Goal: Task Accomplishment & Management: Use online tool/utility

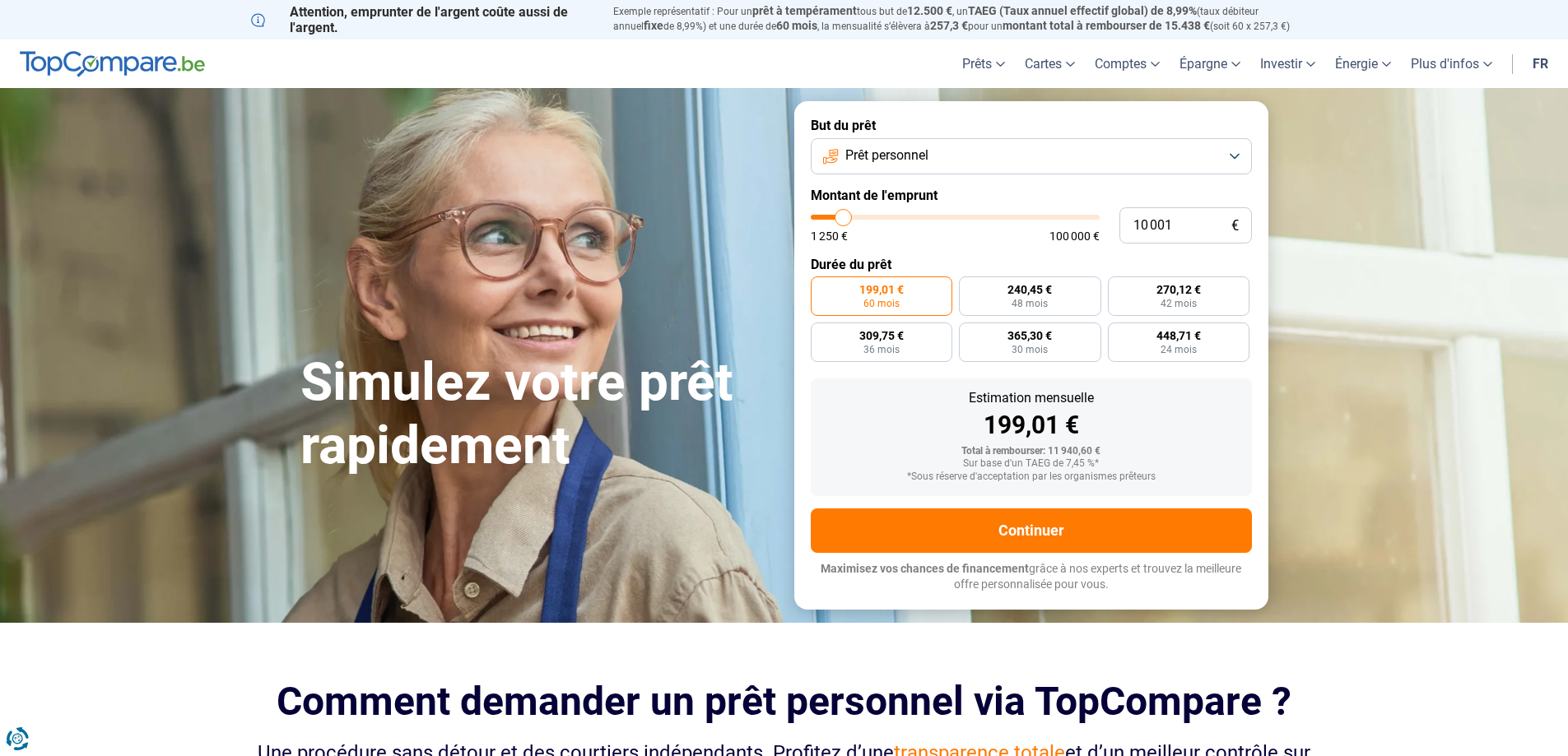
click at [1227, 149] on button "Prêt personnel" at bounding box center [1031, 156] width 441 height 36
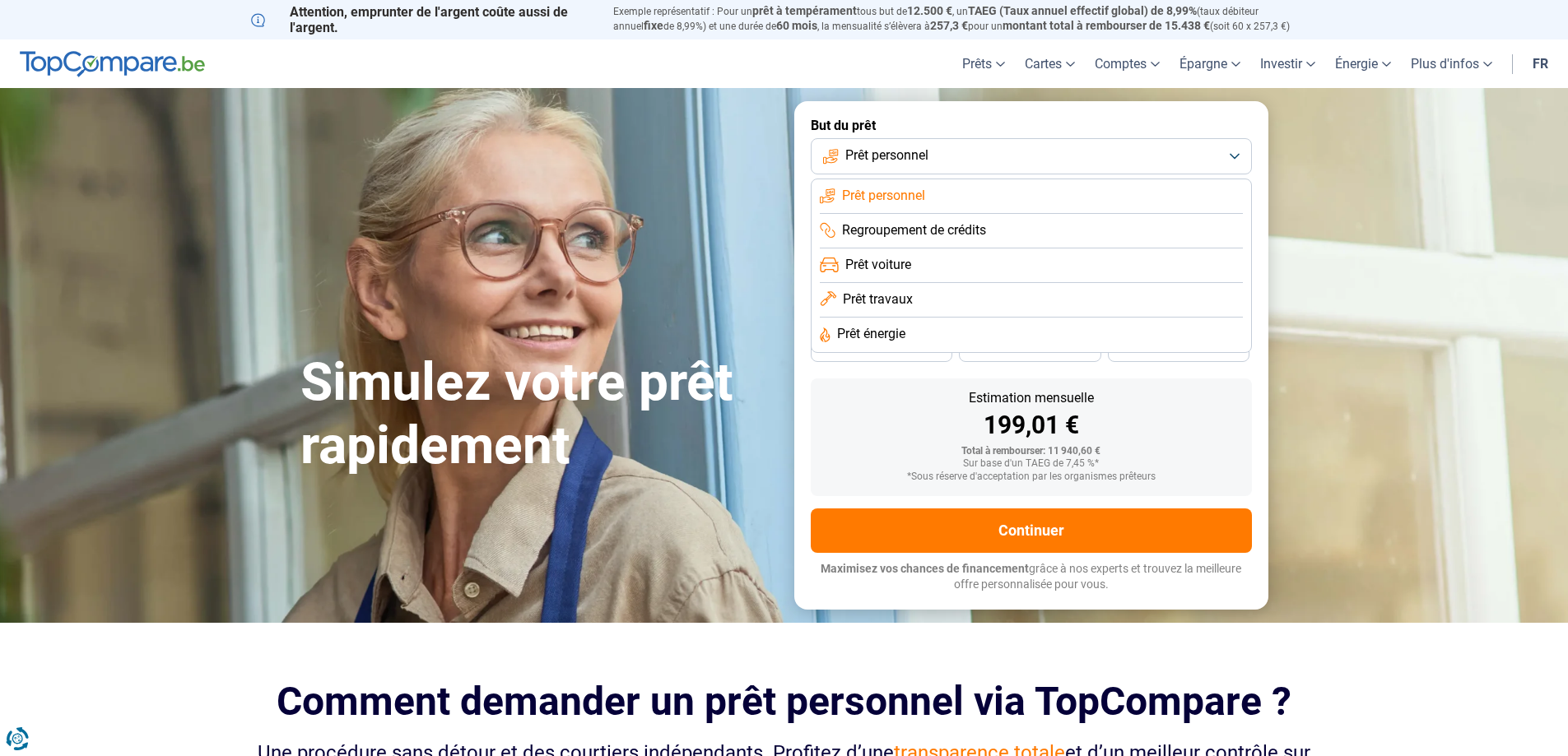
click at [855, 293] on span "Prêt travaux" at bounding box center [877, 300] width 70 height 18
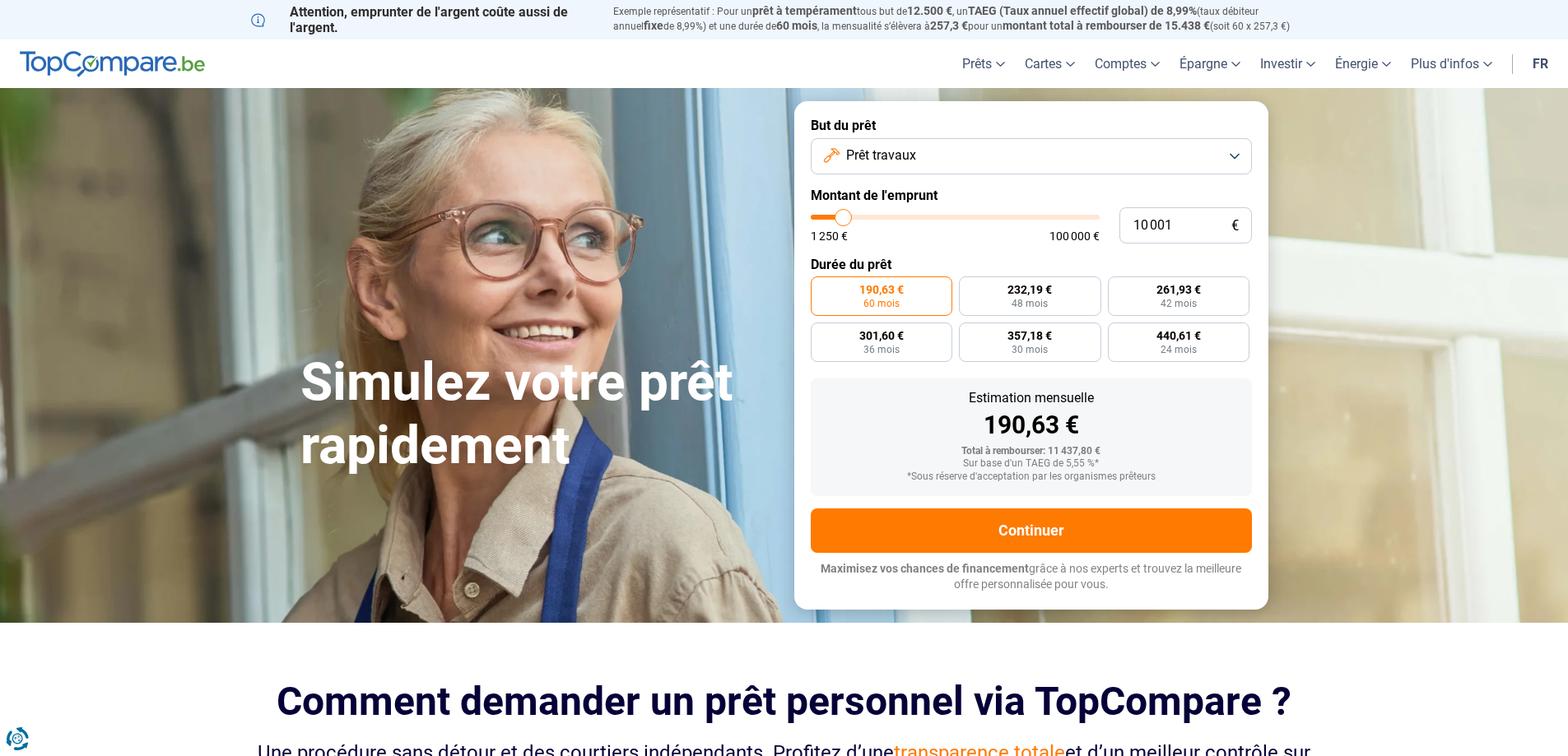
type input "10 250"
type input "10250"
type input "15 750"
type input "15750"
type input "23 250"
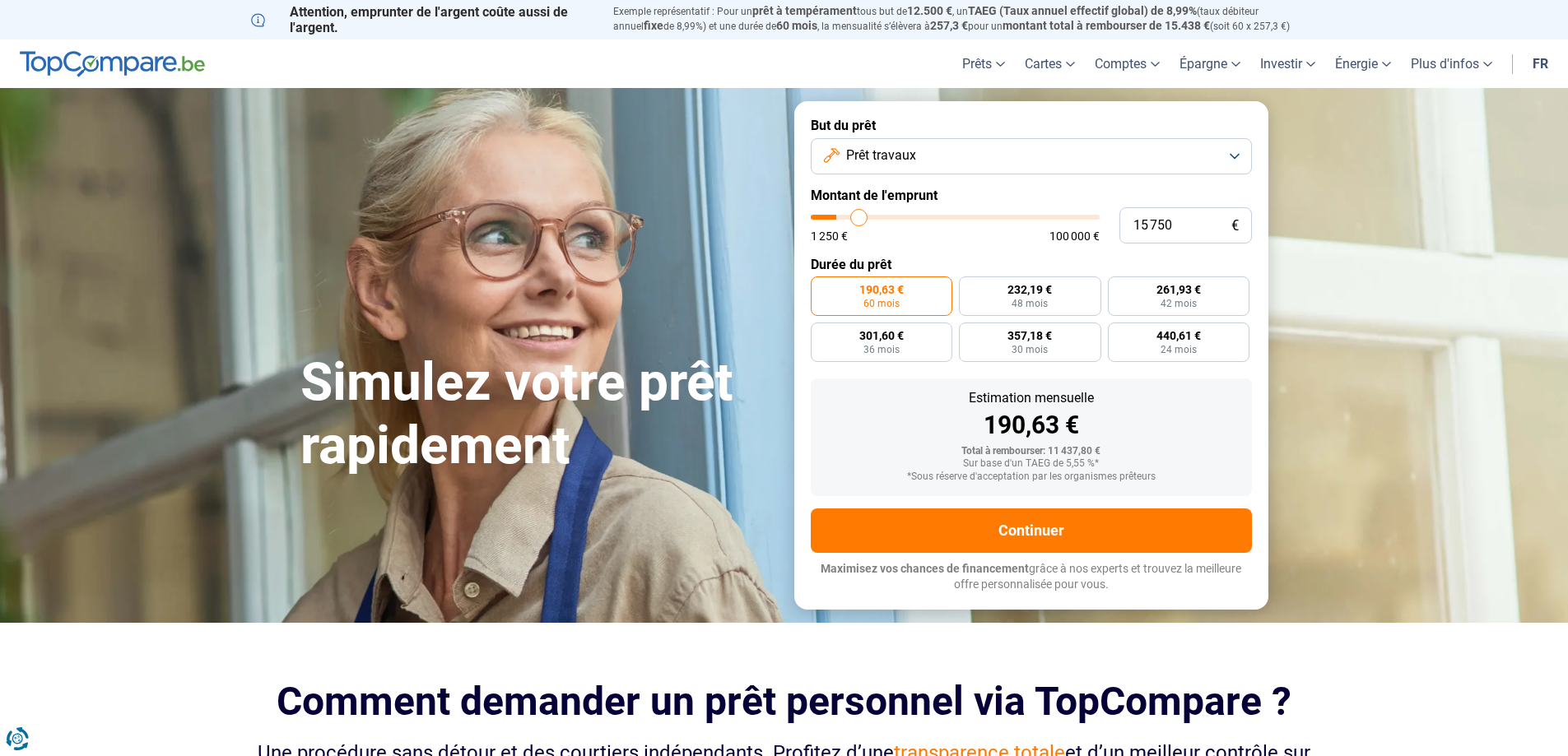
type input "23250"
type input "29 250"
type input "29250"
type input "35 250"
type input "35250"
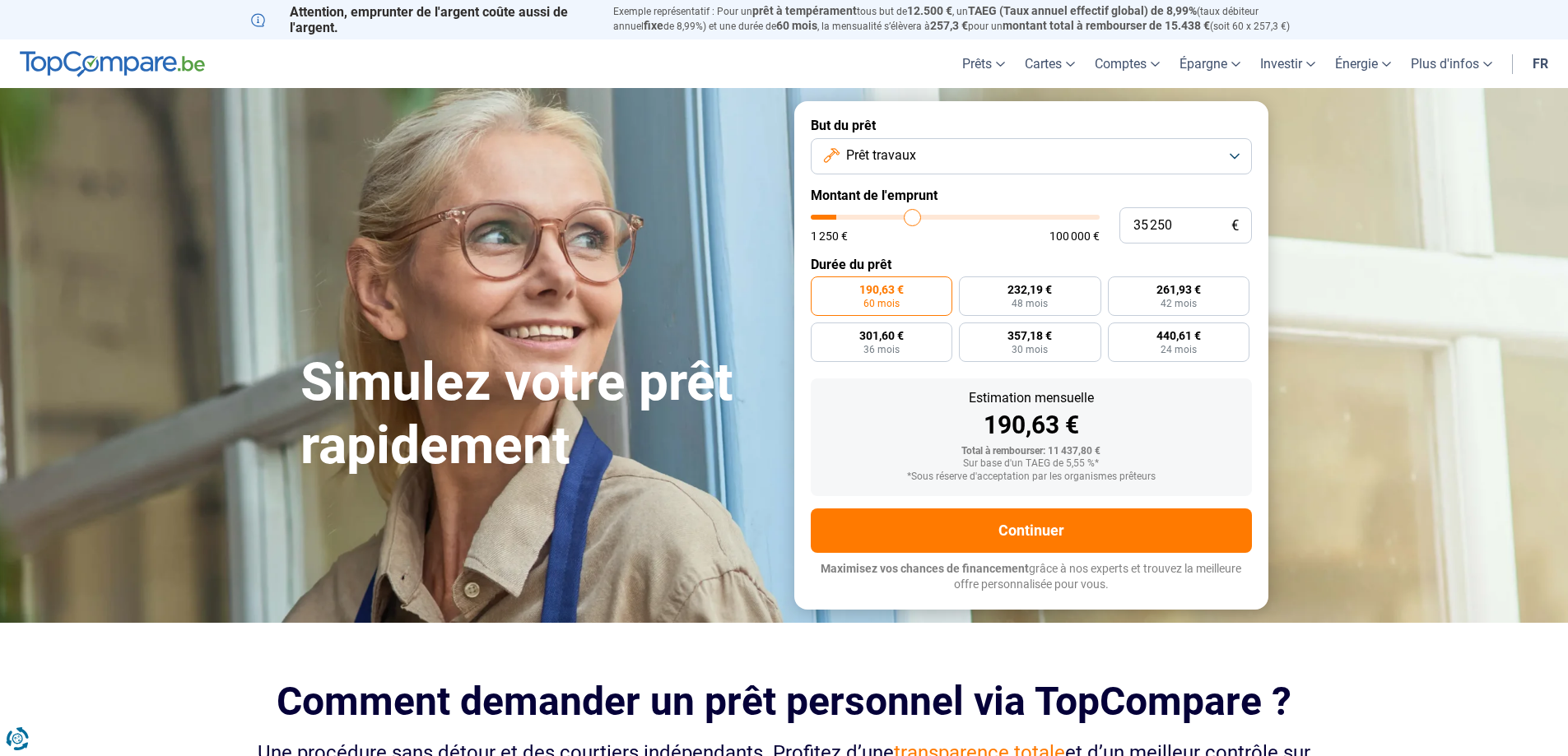
type input "40 000"
type input "40000"
type input "43 750"
type input "43750"
type input "48 250"
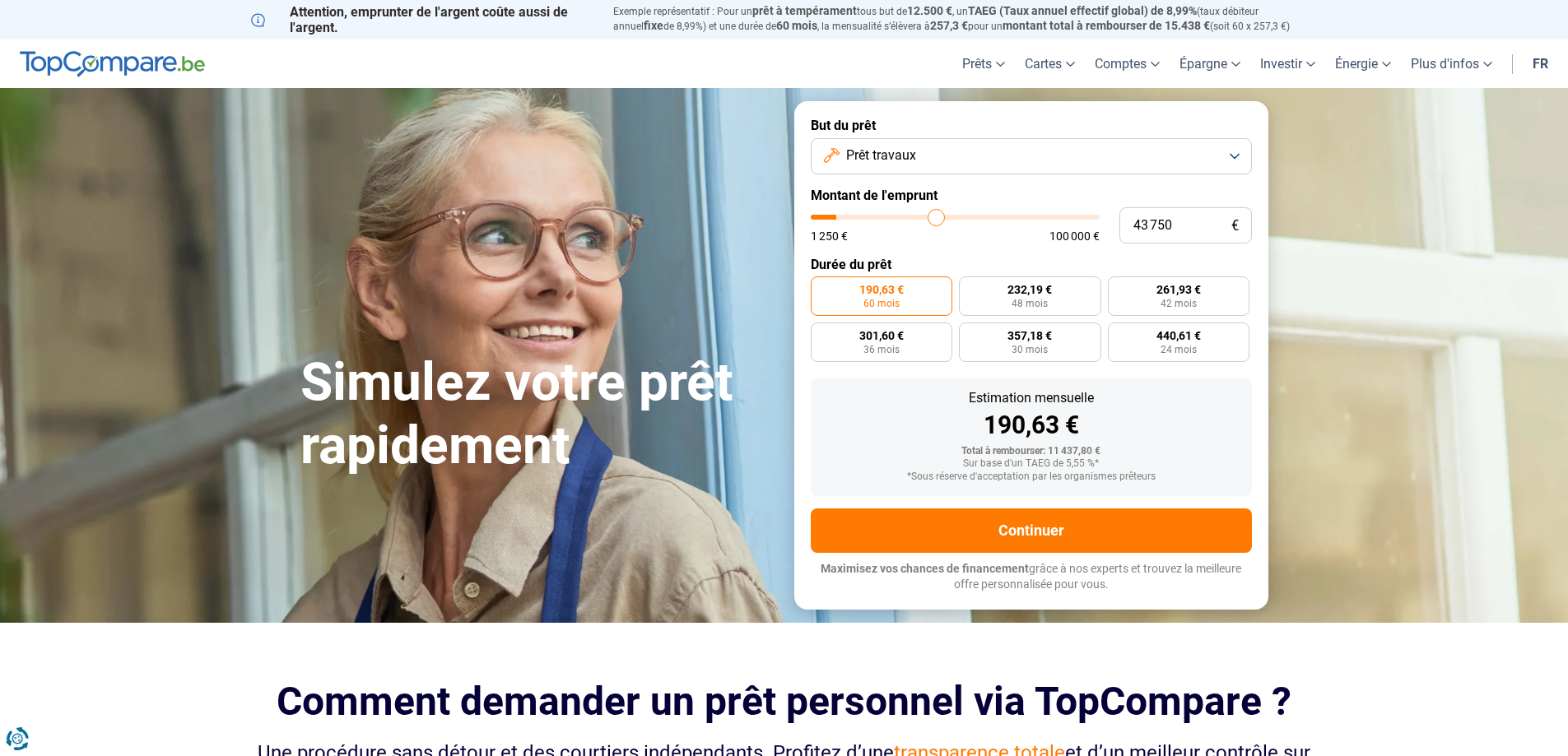
type input "48250"
type input "51 750"
type input "51750"
type input "56 250"
type input "56250"
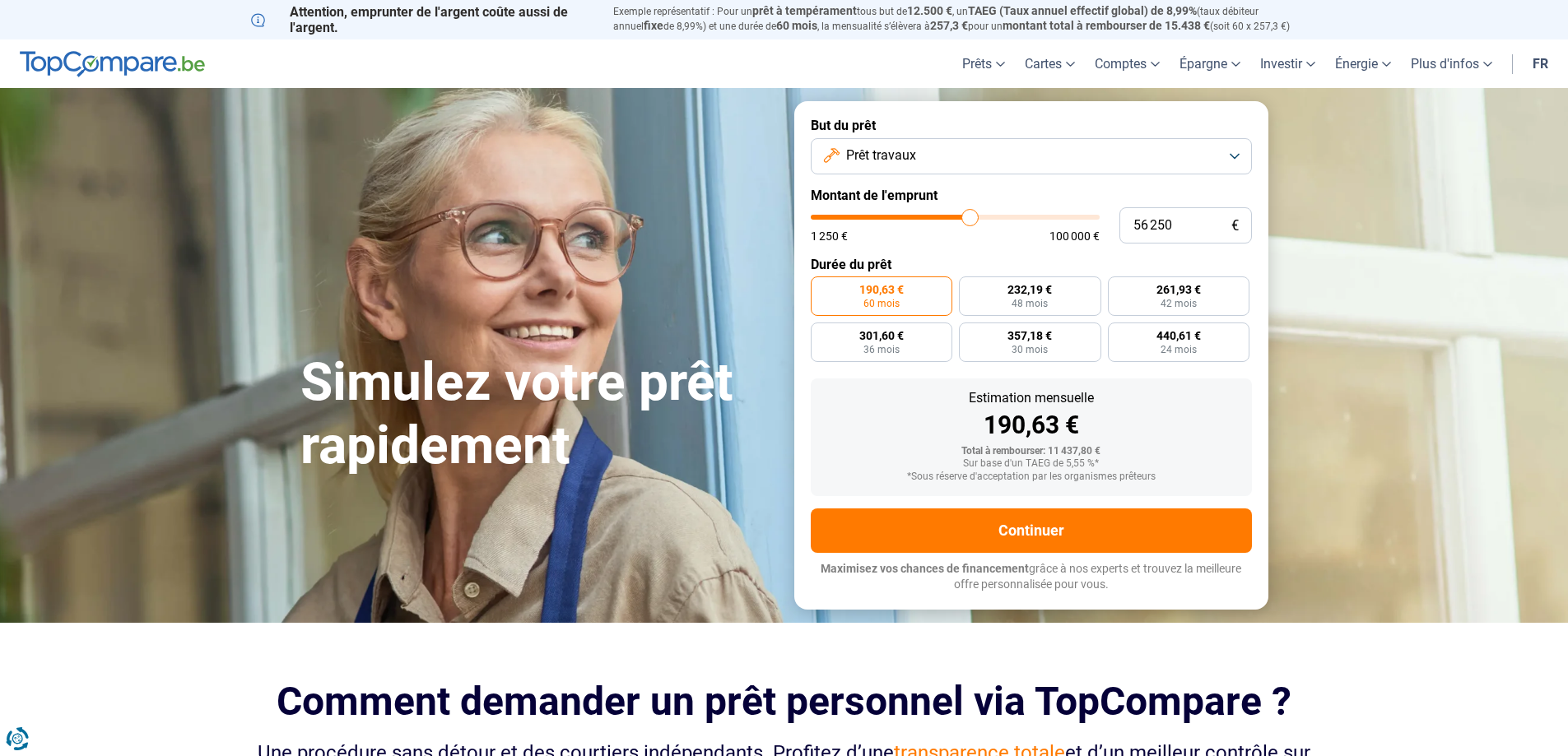
type input "63 000"
type input "63000"
type input "68 000"
type input "68000"
type input "73 250"
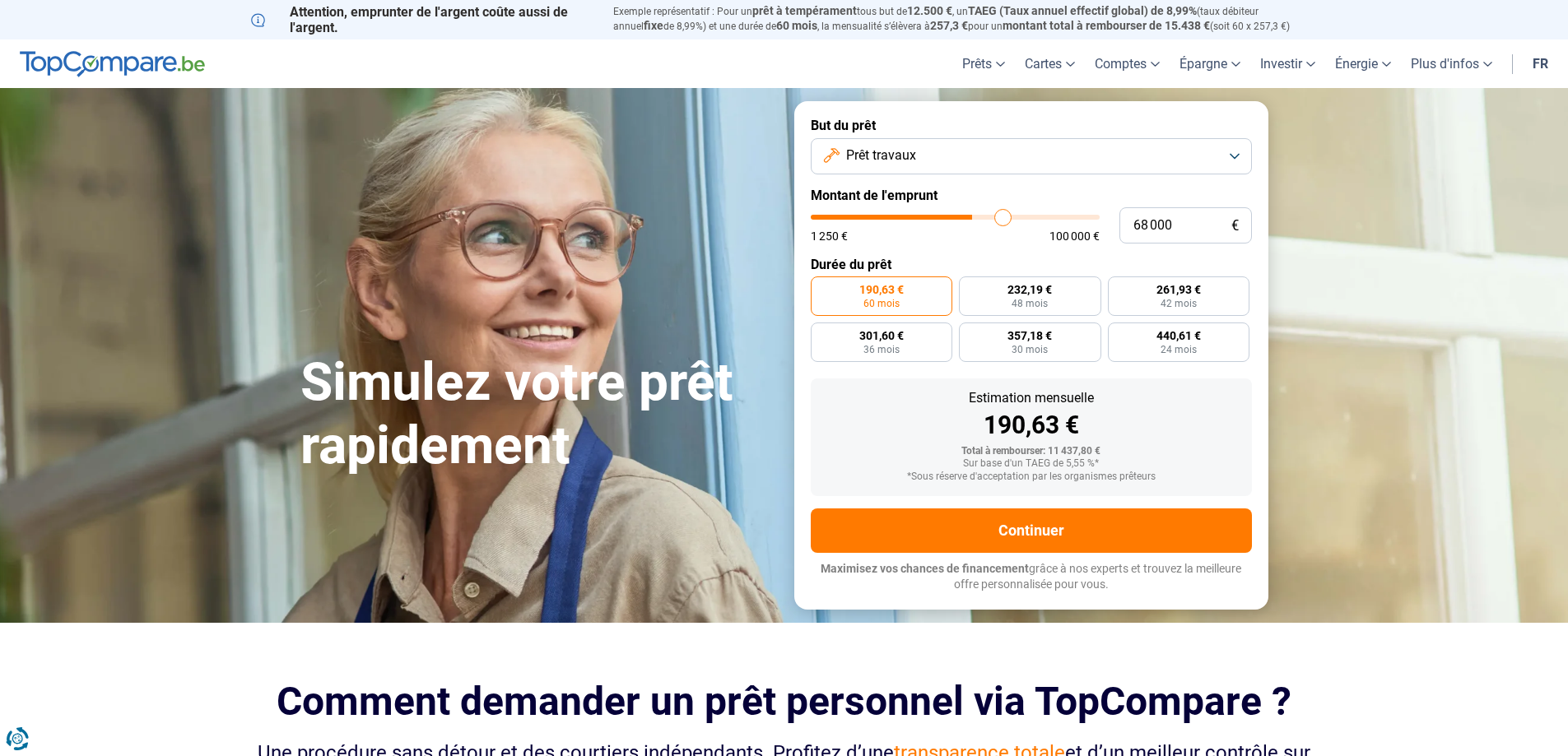
type input "73250"
type input "76 750"
type input "76750"
type input "79 500"
type input "79500"
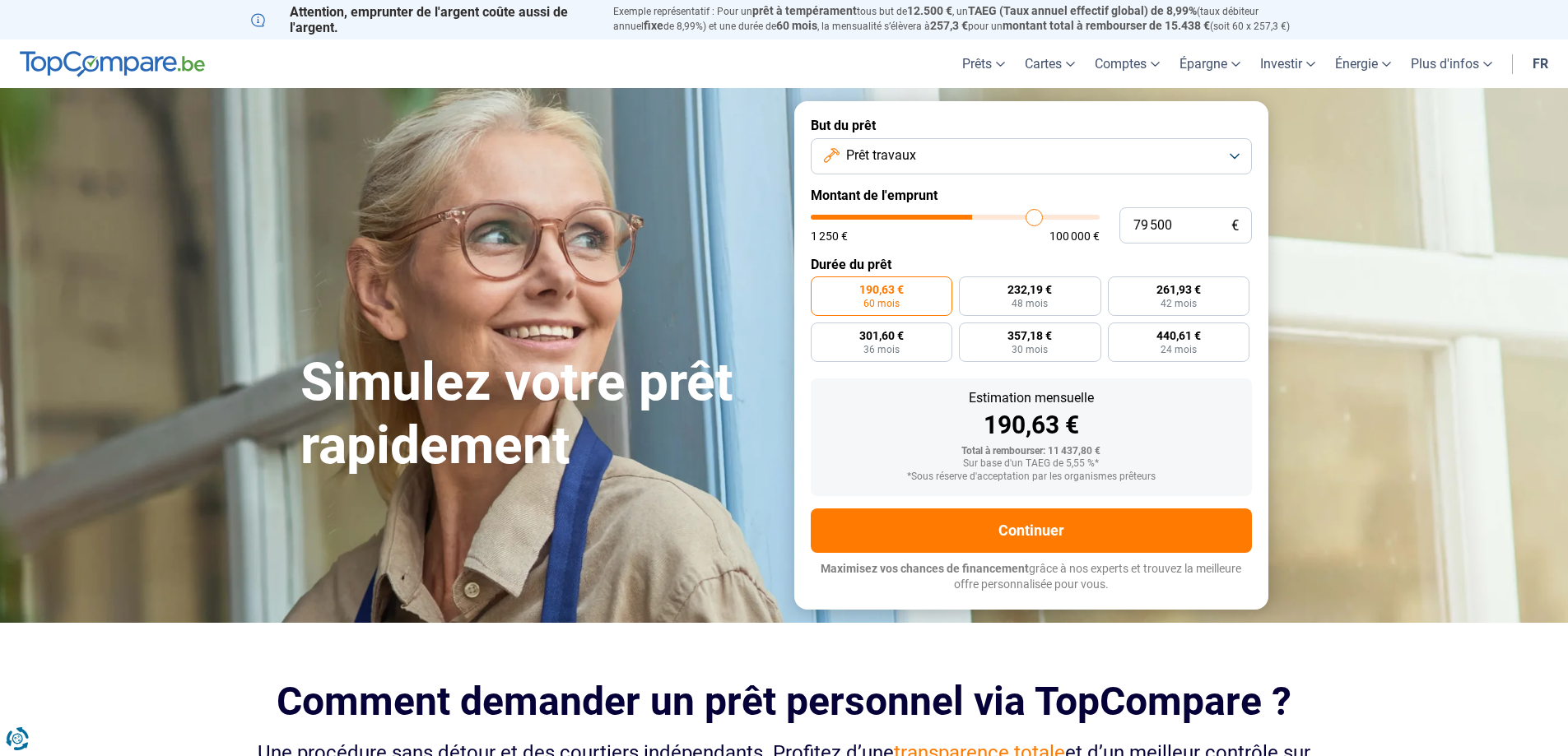
type input "80 000"
type input "80000"
type input "80 250"
type input "80250"
type input "80 750"
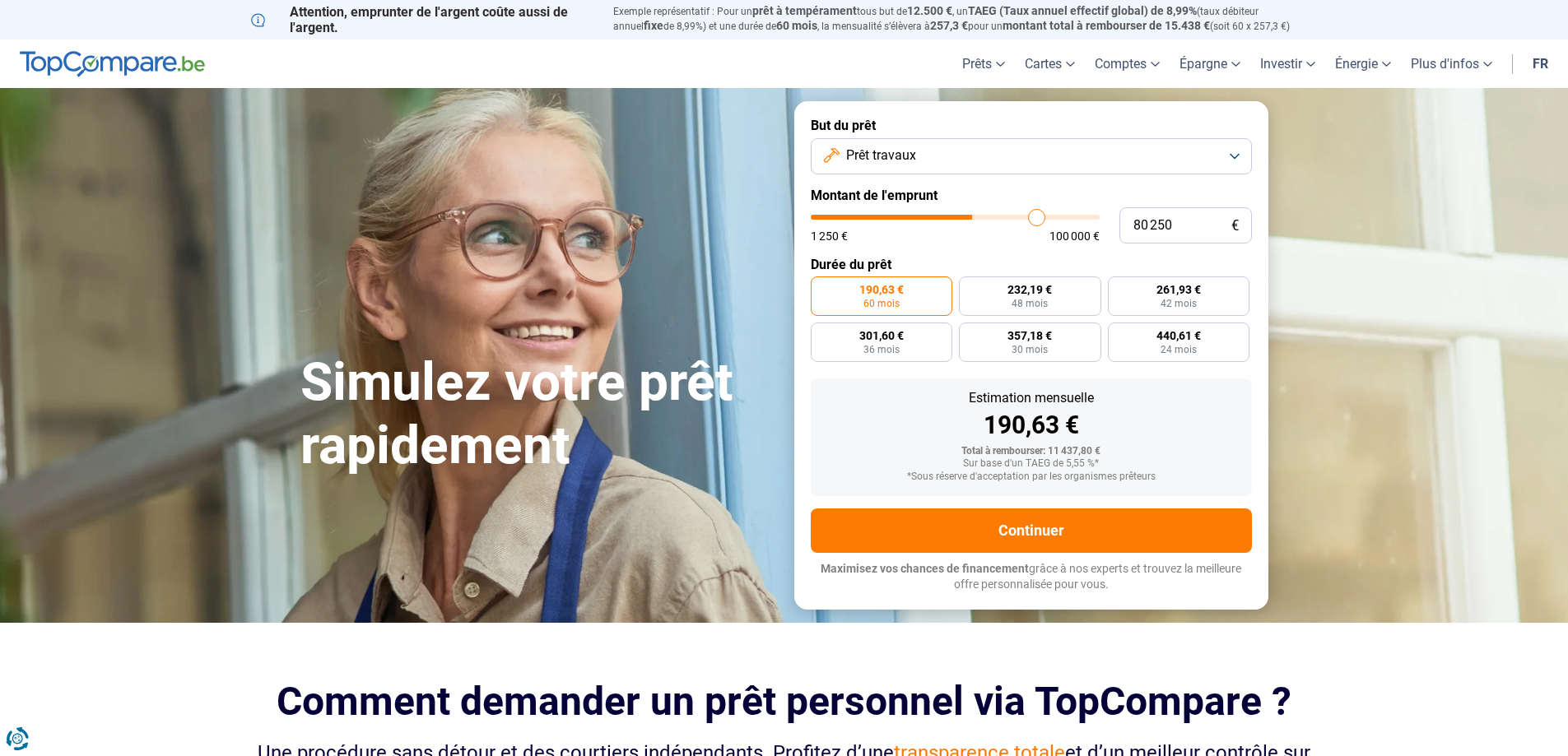
type input "80750"
type input "81 250"
type input "81250"
type input "83 750"
type input "83750"
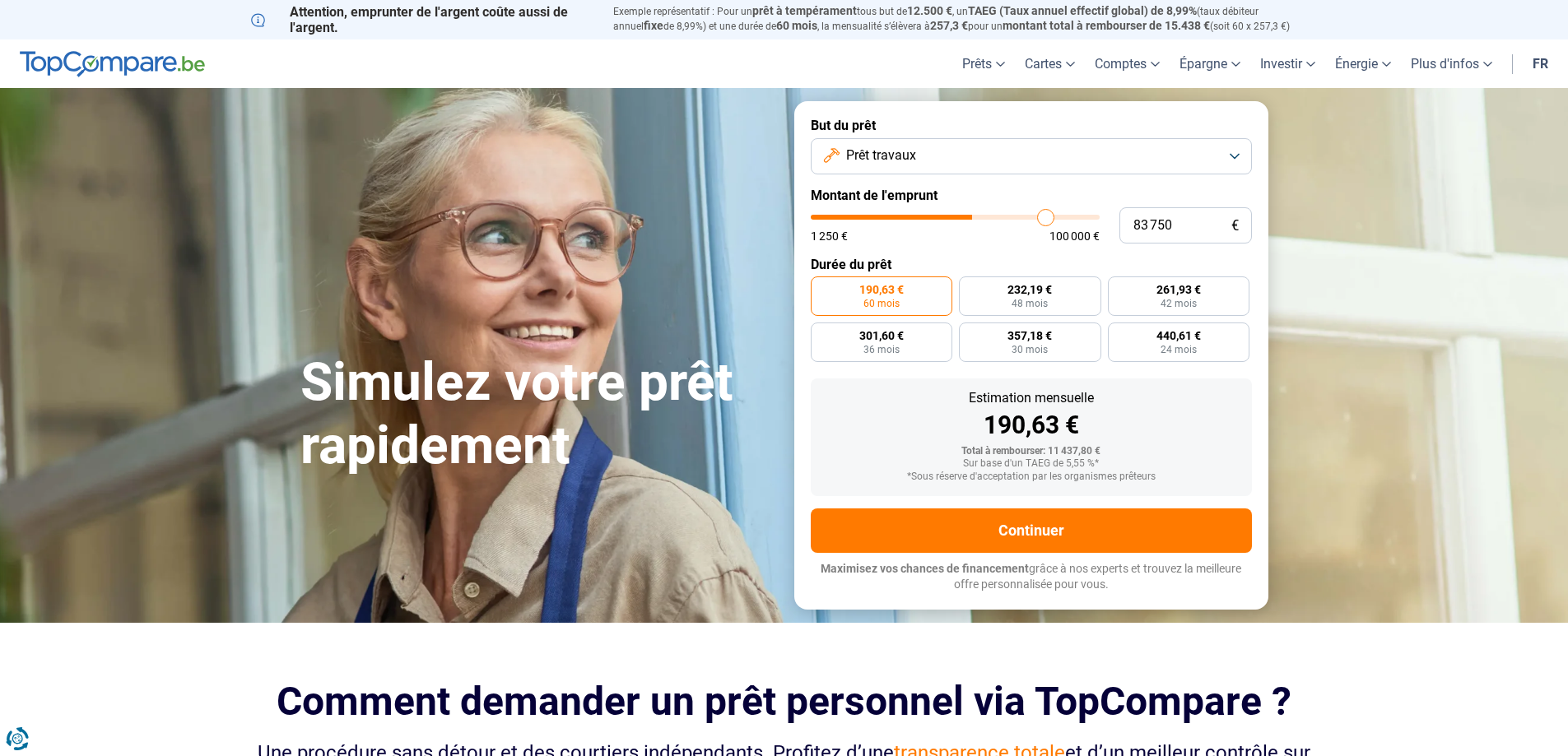
type input "86 000"
type input "86000"
type input "89 500"
type input "89500"
type input "91 250"
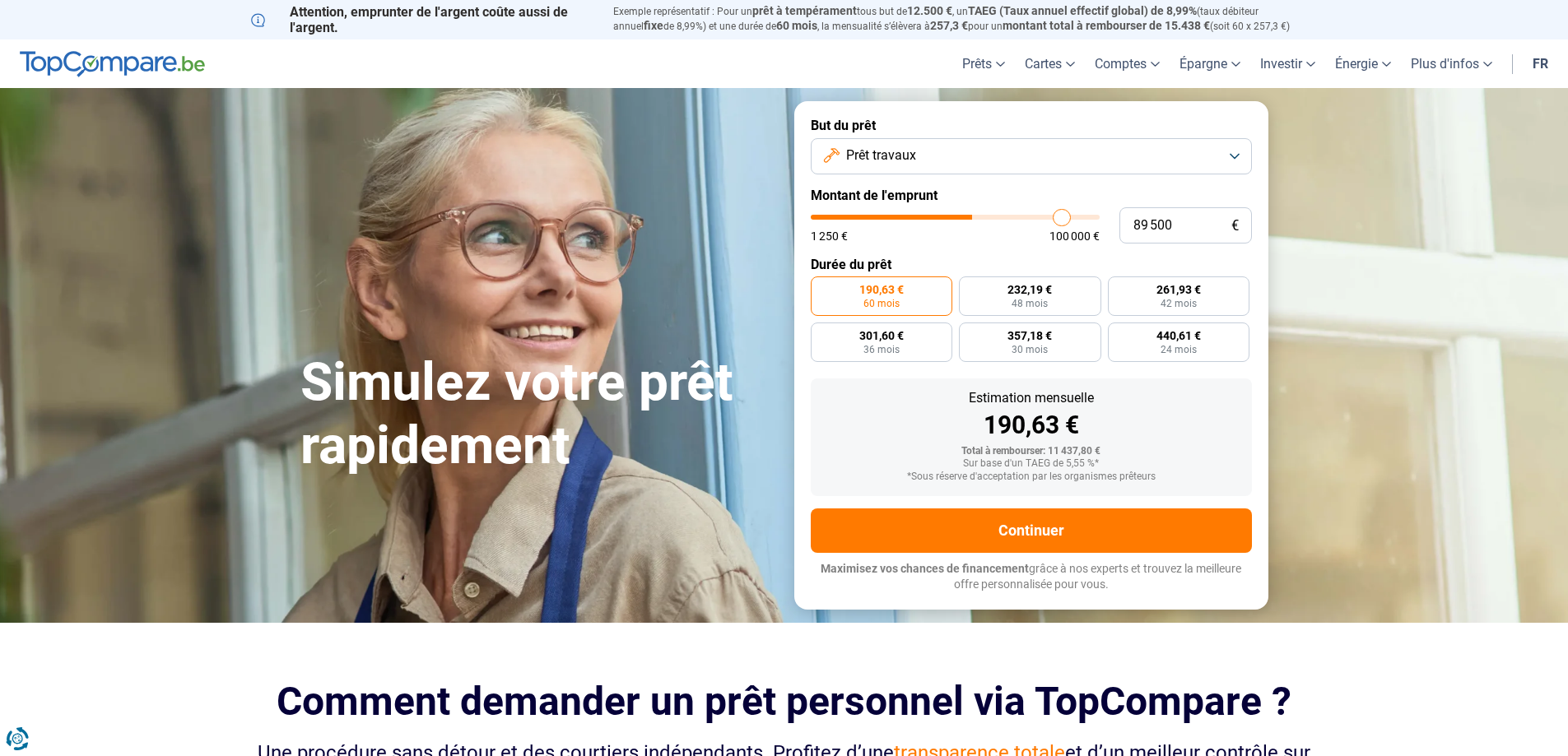
type input "91250"
type input "93 000"
type input "93000"
type input "93 250"
type input "93250"
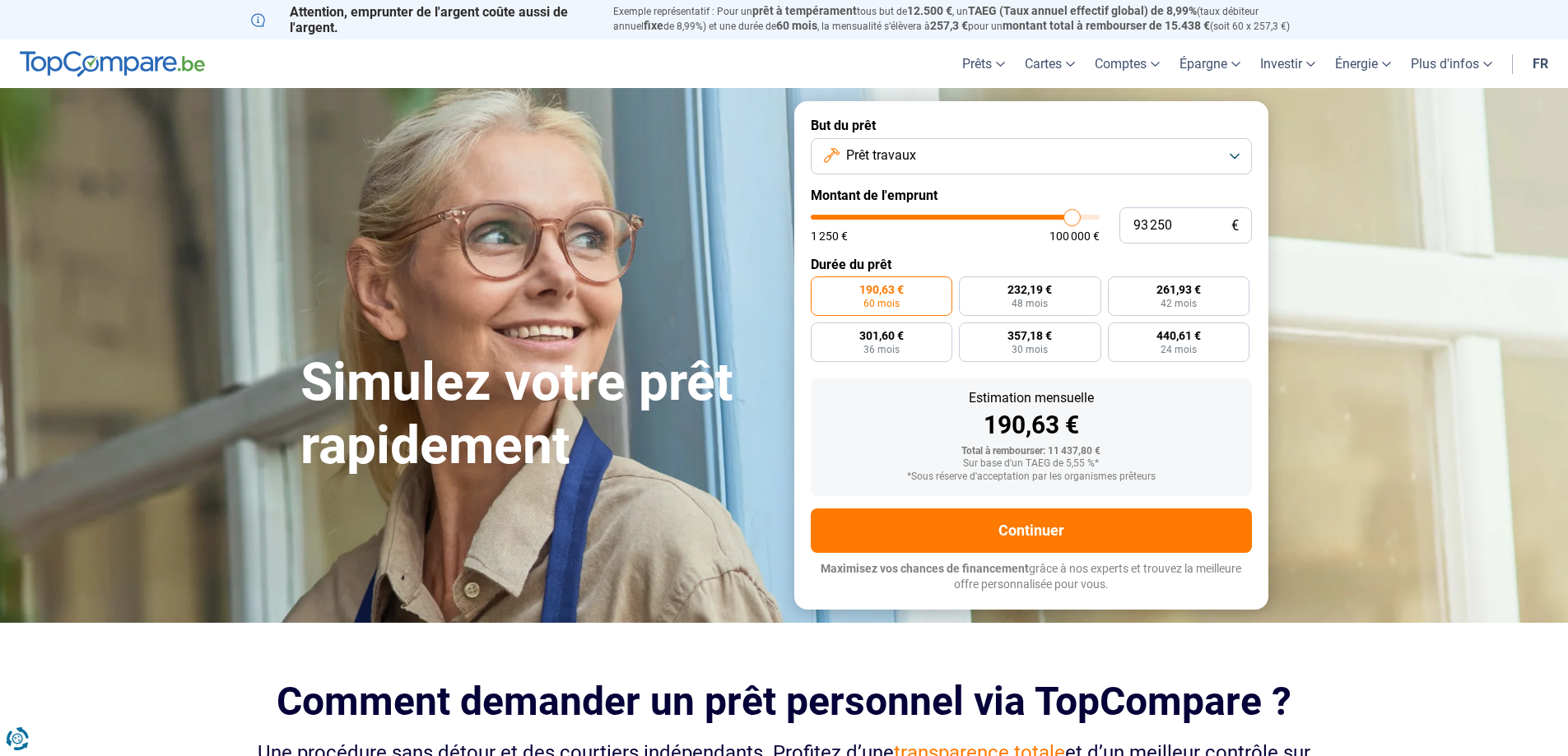
type input "95 750"
type input "95750"
type input "100 000"
drag, startPoint x: 840, startPoint y: 219, endPoint x: 1114, endPoint y: 214, distance: 274.0
type input "100000"
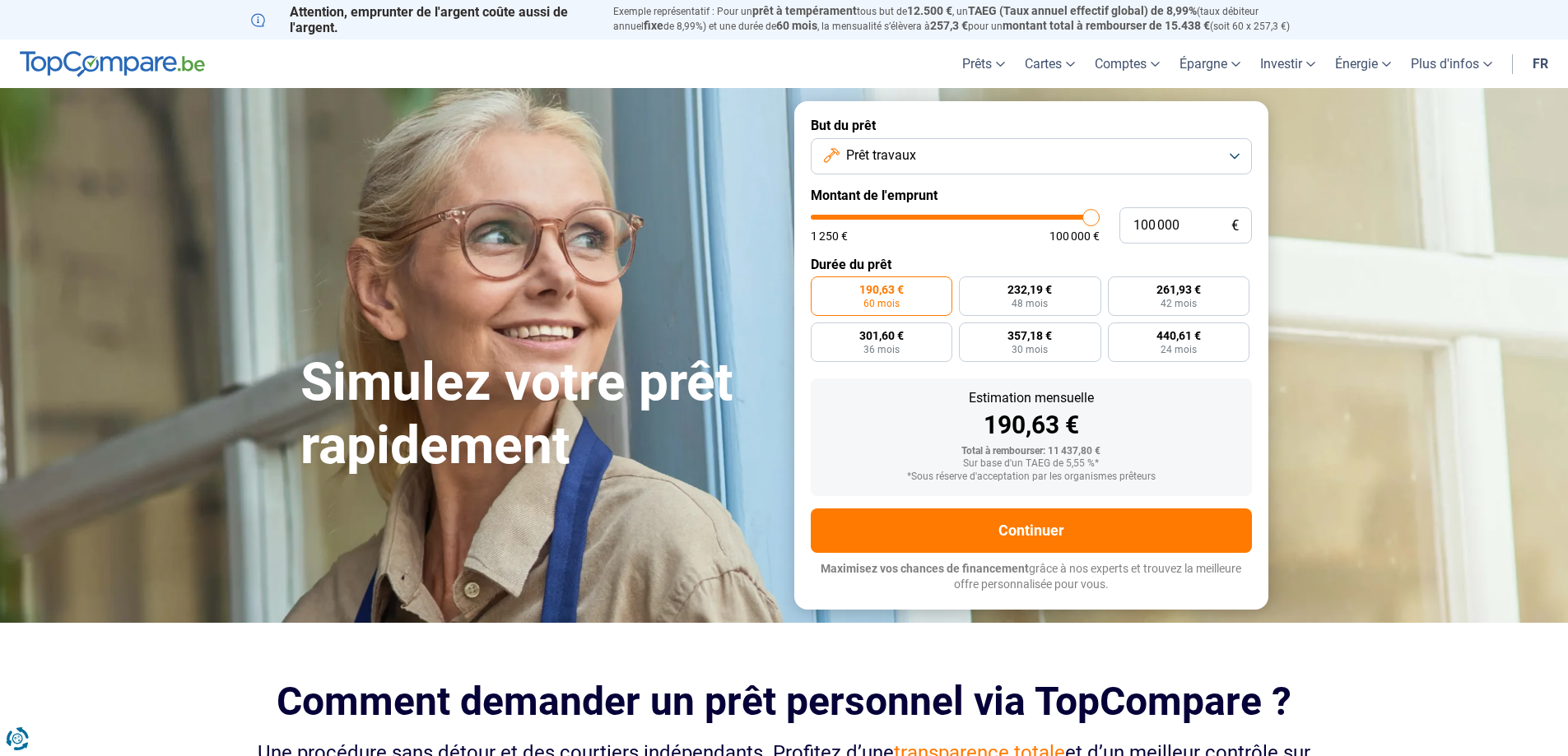
click at [1099, 215] on input "range" at bounding box center [955, 217] width 289 height 5
radio input "false"
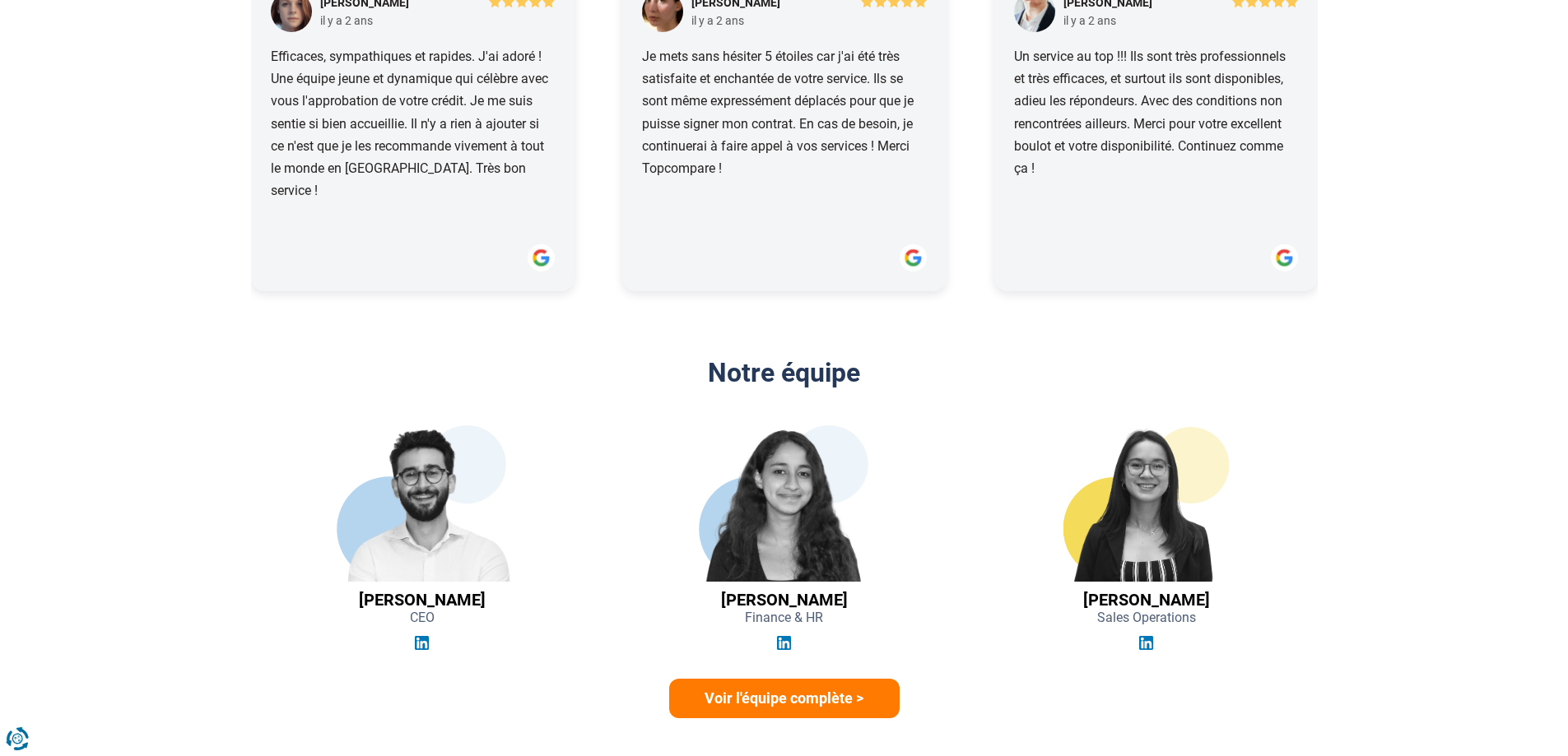
scroll to position [1893, 0]
